Goal: Task Accomplishment & Management: Use online tool/utility

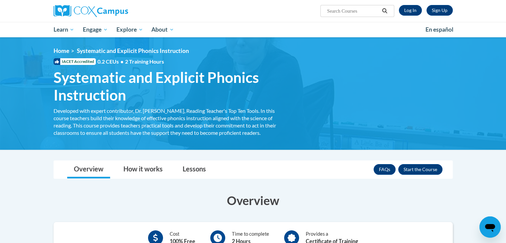
scroll to position [102, 0]
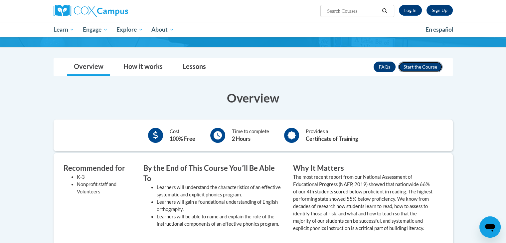
click at [414, 67] on button "Enroll" at bounding box center [420, 66] width 44 height 11
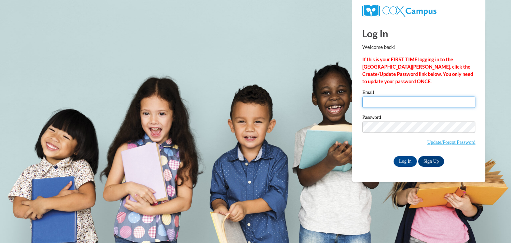
click at [366, 101] on input "Email" at bounding box center [418, 101] width 113 height 11
type input "bri2340780@maricopa.edu"
click at [405, 160] on input "Log In" at bounding box center [404, 161] width 23 height 11
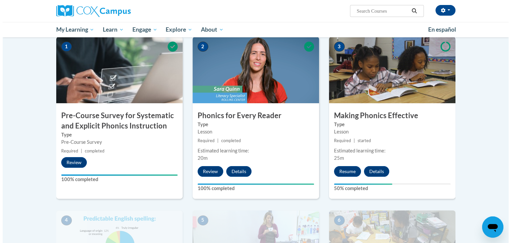
scroll to position [140, 0]
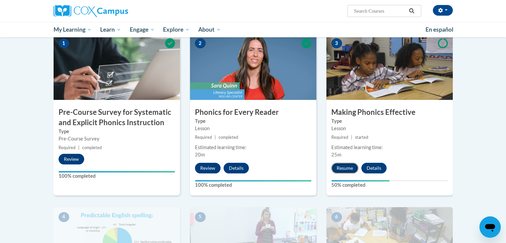
click at [352, 169] on button "Resume" at bounding box center [344, 168] width 27 height 11
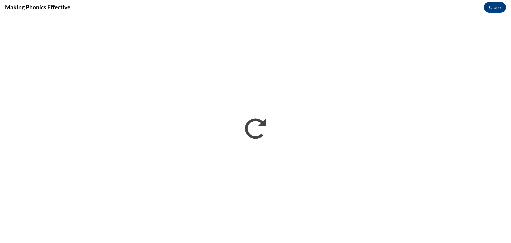
scroll to position [0, 0]
